Goal: Answer question/provide support

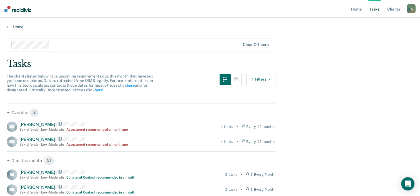
click at [266, 79] on button "Filters" at bounding box center [260, 79] width 29 height 11
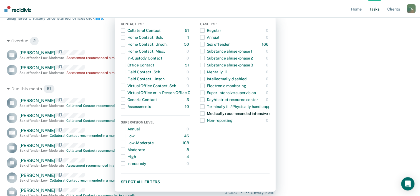
scroll to position [83, 0]
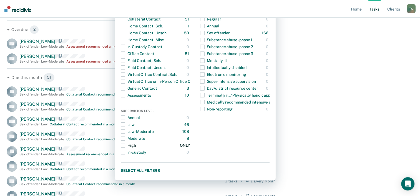
click at [134, 146] on div "High" at bounding box center [128, 145] width 15 height 9
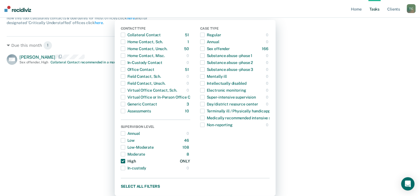
click at [125, 161] on span "button" at bounding box center [123, 161] width 4 height 4
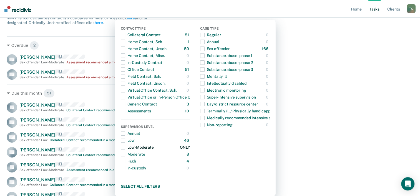
click at [133, 147] on div "Low-Moderate" at bounding box center [137, 147] width 33 height 9
click at [135, 160] on div "High" at bounding box center [128, 161] width 15 height 9
click at [141, 160] on button "High 4 ONLY" at bounding box center [155, 161] width 69 height 7
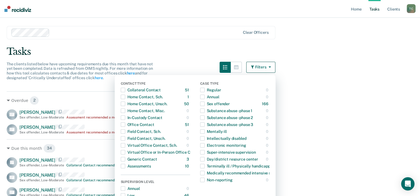
scroll to position [12, 0]
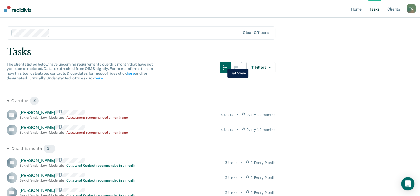
click at [223, 65] on button "button" at bounding box center [224, 67] width 11 height 11
click at [225, 67] on icon "button" at bounding box center [225, 67] width 4 height 4
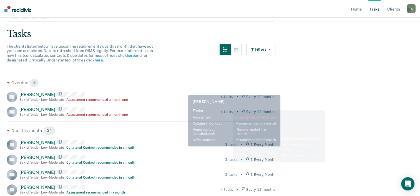
scroll to position [40, 0]
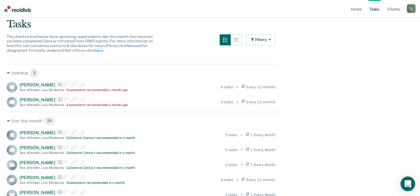
click at [410, 182] on icon "Open Intercom Messenger" at bounding box center [407, 184] width 6 height 7
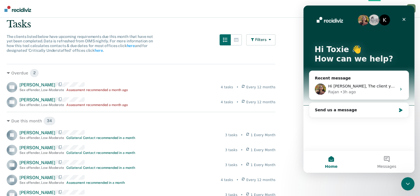
scroll to position [0, 0]
click at [320, 109] on div "Send us a message" at bounding box center [354, 110] width 81 height 6
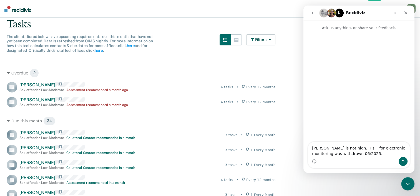
click at [349, 154] on textarea "[PERSON_NAME] is not high. His T for electronic monitoring was withdrawn 06/202…" at bounding box center [358, 149] width 101 height 15
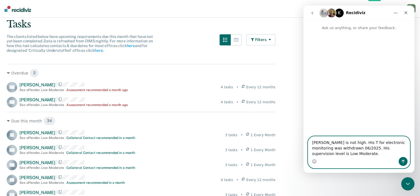
type textarea "[PERSON_NAME] is not high. His T for electronic monitoring was withdrawn 06/202…"
click at [402, 160] on icon "Send a message…" at bounding box center [402, 161] width 4 height 4
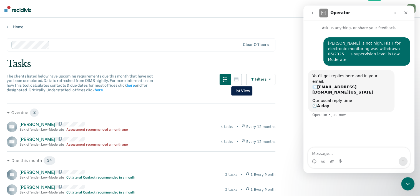
click at [227, 82] on button "button" at bounding box center [224, 79] width 11 height 11
click at [264, 78] on button "Filters" at bounding box center [260, 79] width 29 height 11
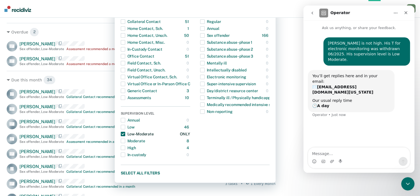
scroll to position [83, 0]
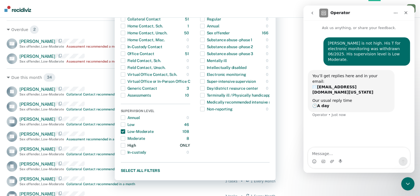
click at [135, 144] on div "High" at bounding box center [128, 145] width 15 height 9
click at [123, 131] on div "Contact Type Collateral Contact 51 ONLY Home Contact, Sch. 1 ONLY Home Contact,…" at bounding box center [195, 92] width 161 height 177
click at [125, 130] on span "button" at bounding box center [123, 132] width 4 height 4
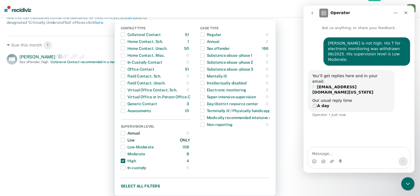
scroll to position [67, 0]
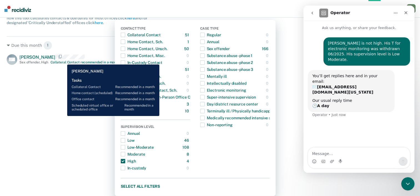
click at [63, 60] on div "Collateral Contact recommended in a month" at bounding box center [84, 62] width 69 height 4
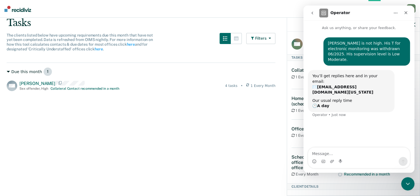
click at [29, 72] on div "Due this month 1" at bounding box center [141, 71] width 268 height 9
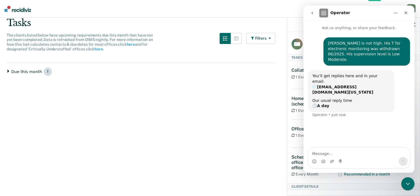
click at [43, 69] on span "1" at bounding box center [47, 71] width 9 height 9
